Goal: Task Accomplishment & Management: Complete application form

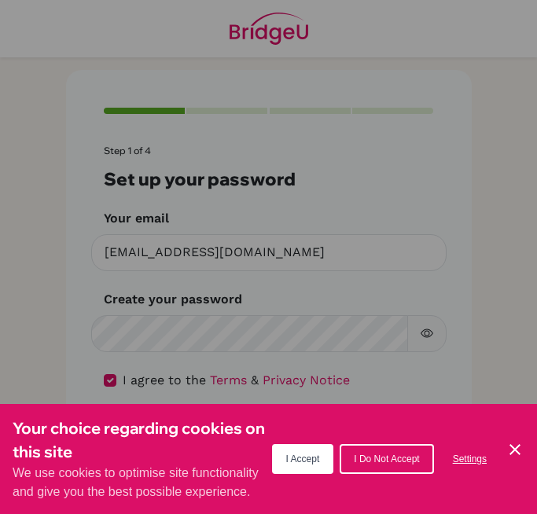
scroll to position [1, 0]
click at [313, 466] on button "I Accept" at bounding box center [303, 459] width 62 height 30
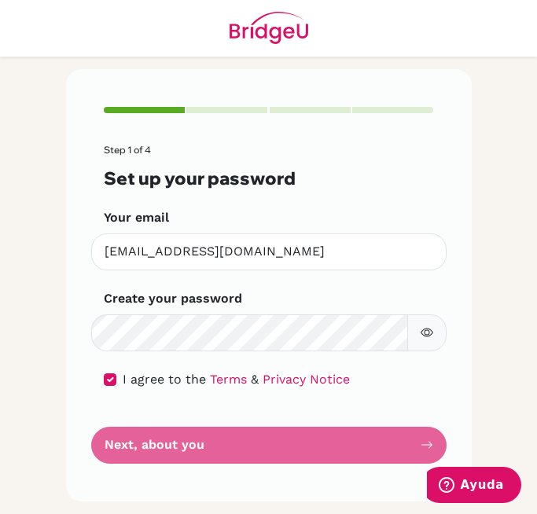
click at [405, 447] on form "Step 1 of 4 Set up your password Your email [EMAIL_ADDRESS][DOMAIN_NAME] Invali…" at bounding box center [269, 304] width 330 height 319
click at [105, 378] on input "checkbox" at bounding box center [110, 380] width 13 height 13
checkbox input "true"
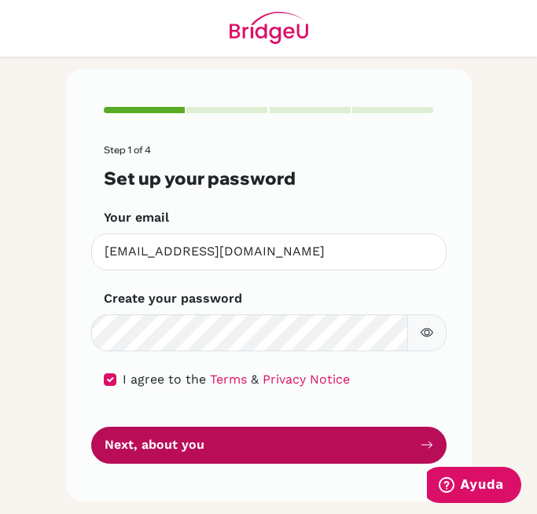
click at [346, 449] on button "Next, about you" at bounding box center [268, 445] width 355 height 37
click at [238, 448] on button "Next, about you" at bounding box center [268, 445] width 355 height 37
click at [421, 451] on icon "submit" at bounding box center [427, 445] width 13 height 13
click at [401, 443] on button "Next, about you" at bounding box center [268, 445] width 355 height 37
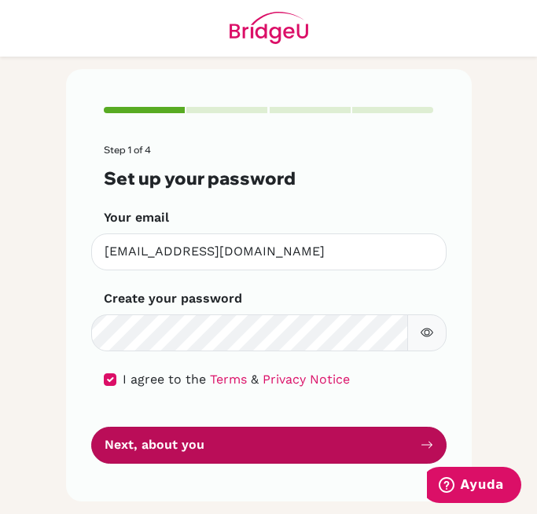
click at [260, 430] on button "Next, about you" at bounding box center [268, 445] width 355 height 37
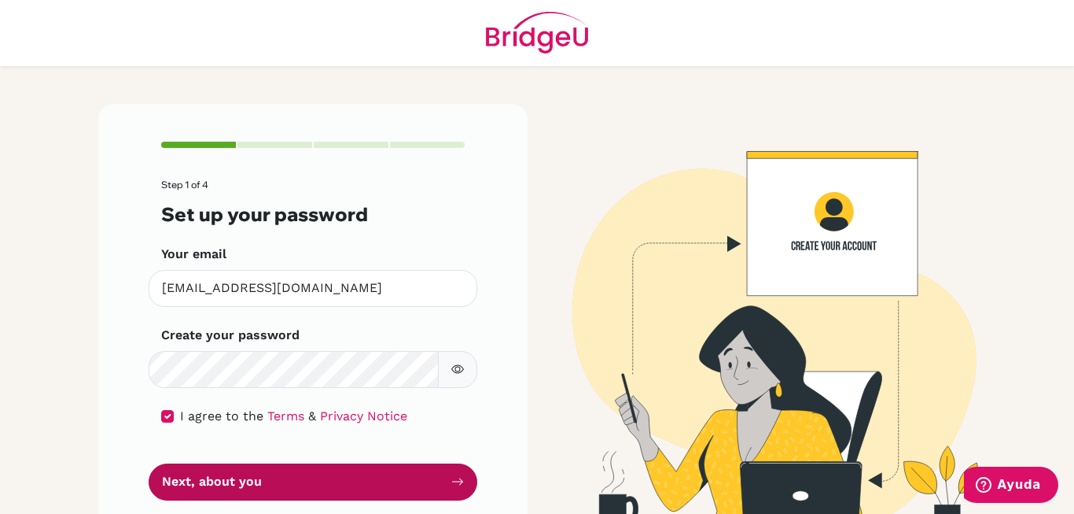
click at [429, 474] on button "Next, about you" at bounding box center [313, 481] width 329 height 37
click at [455, 481] on icon "submit" at bounding box center [457, 481] width 11 height 7
